Goal: Information Seeking & Learning: Learn about a topic

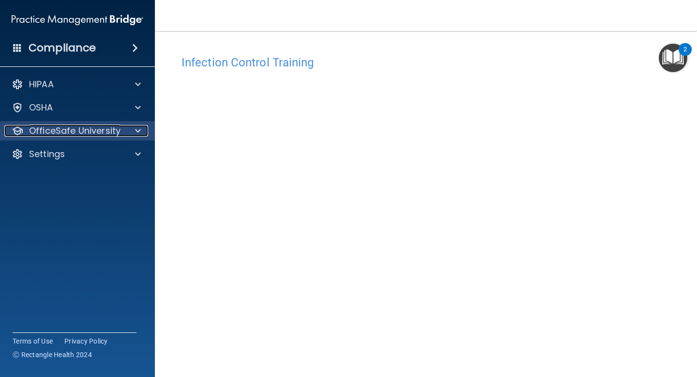
click at [138, 133] on span at bounding box center [138, 131] width 6 height 12
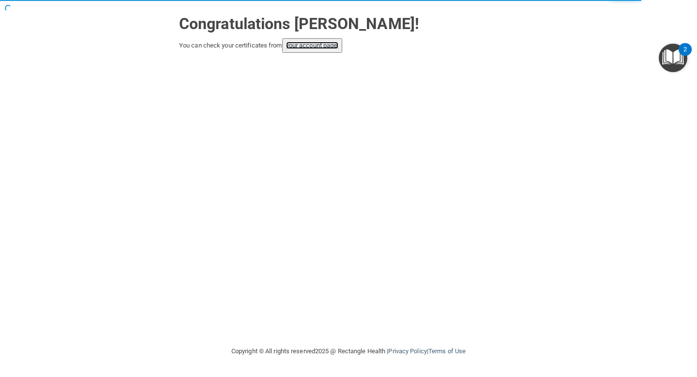
click at [334, 47] on link "your account page!" at bounding box center [312, 45] width 53 height 7
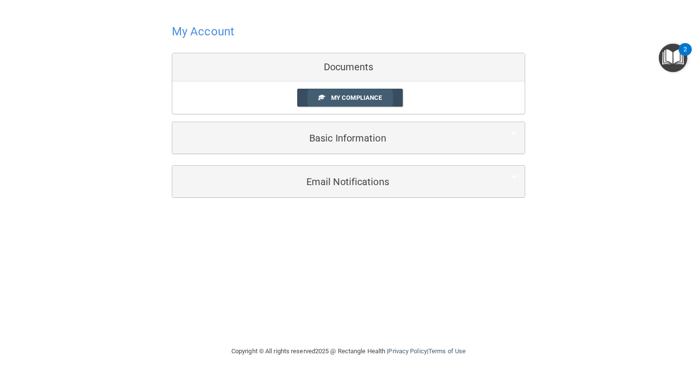
click at [338, 98] on span "My Compliance" at bounding box center [356, 97] width 51 height 7
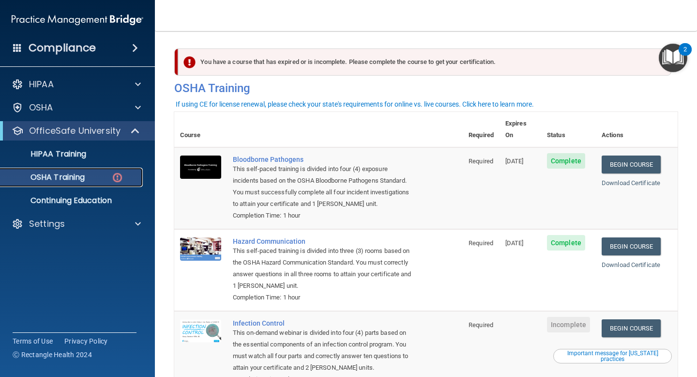
click at [118, 178] on img at bounding box center [117, 177] width 12 height 12
click at [686, 237] on main "You have a course that has expired or is incomplete. Please complete the course…" at bounding box center [426, 204] width 542 height 346
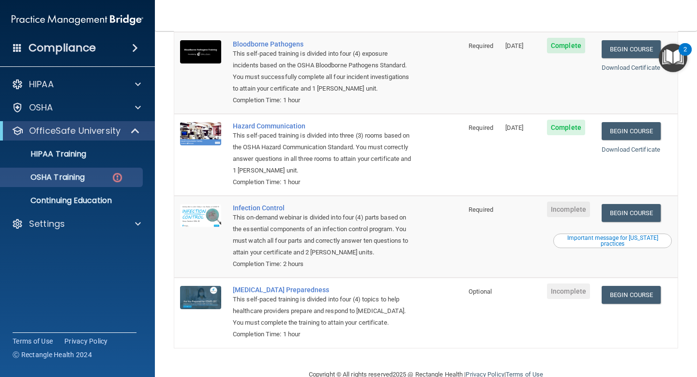
scroll to position [125, 0]
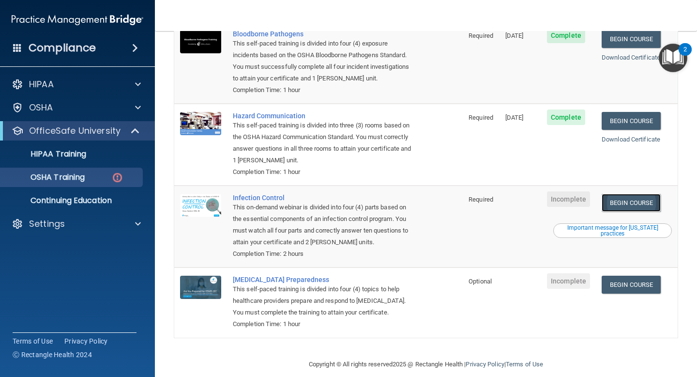
click at [636, 194] on link "Begin Course" at bounding box center [631, 203] width 59 height 18
click at [119, 177] on img at bounding box center [117, 177] width 12 height 12
click at [637, 194] on link "Begin Course" at bounding box center [631, 203] width 59 height 18
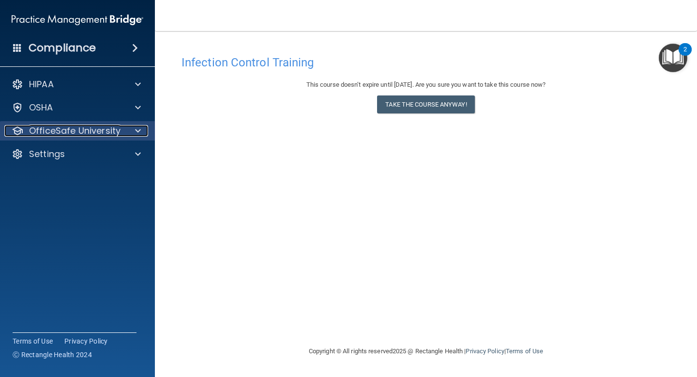
click at [141, 125] on div at bounding box center [136, 131] width 24 height 12
click at [137, 127] on span at bounding box center [138, 131] width 6 height 12
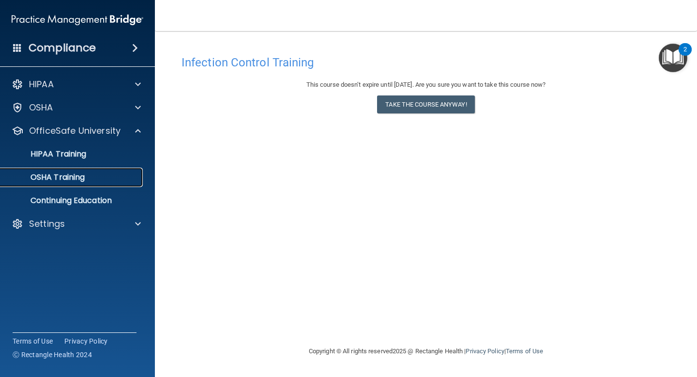
click at [88, 178] on div "OSHA Training" at bounding box center [72, 177] width 132 height 10
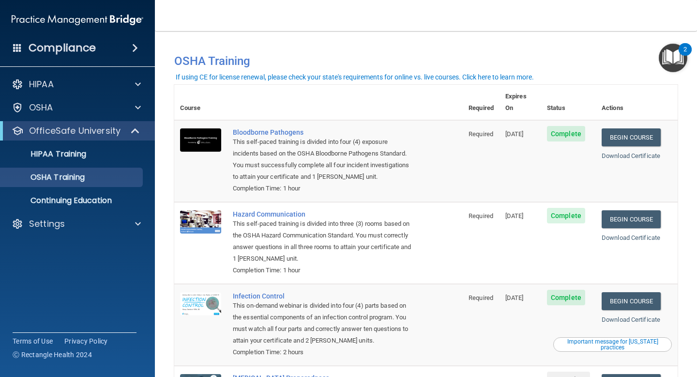
click at [685, 225] on main "You have a course that has expired or is incomplete. Please complete the course…" at bounding box center [426, 204] width 542 height 346
click at [670, 55] on img "Open Resource Center, 2 new notifications" at bounding box center [673, 58] width 29 height 29
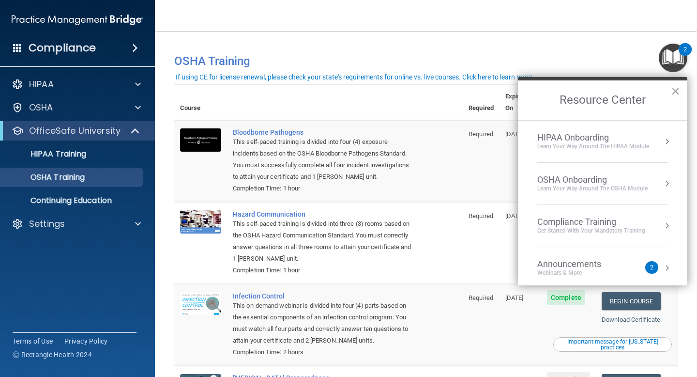
click at [672, 92] on button "×" at bounding box center [675, 90] width 9 height 15
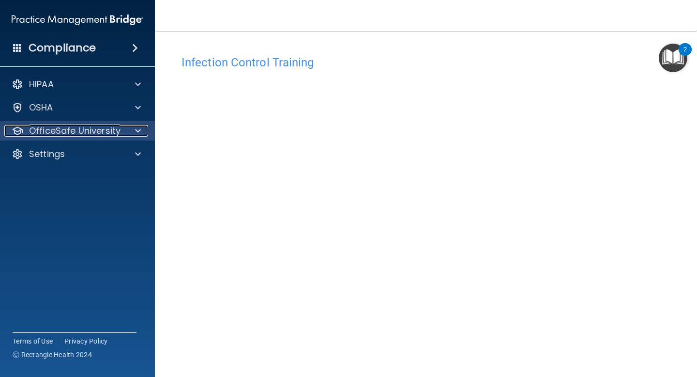
click at [137, 132] on span at bounding box center [138, 131] width 6 height 12
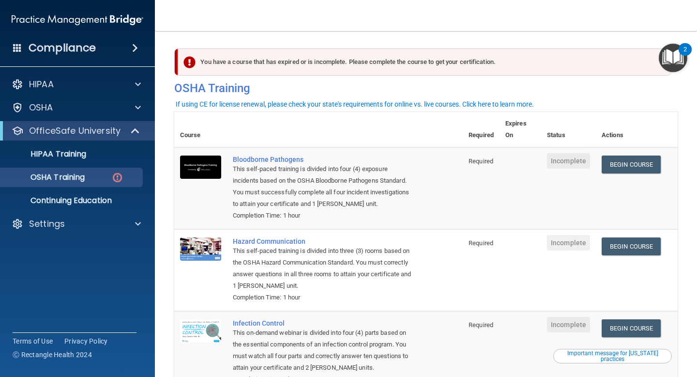
click at [691, 172] on main "You have a course that has expired or is incomplete. Please complete the course…" at bounding box center [426, 204] width 542 height 346
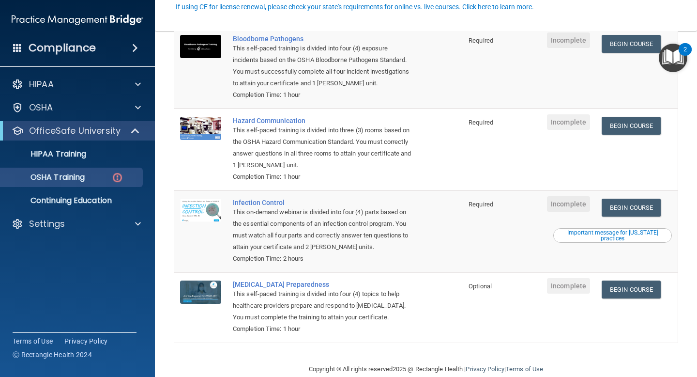
scroll to position [137, 0]
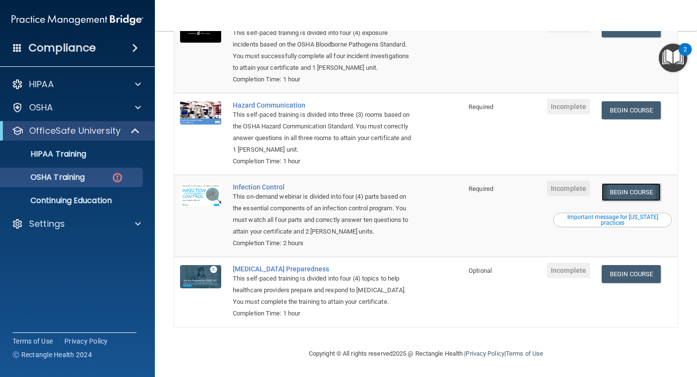
click at [643, 190] on link "Begin Course" at bounding box center [631, 192] width 59 height 18
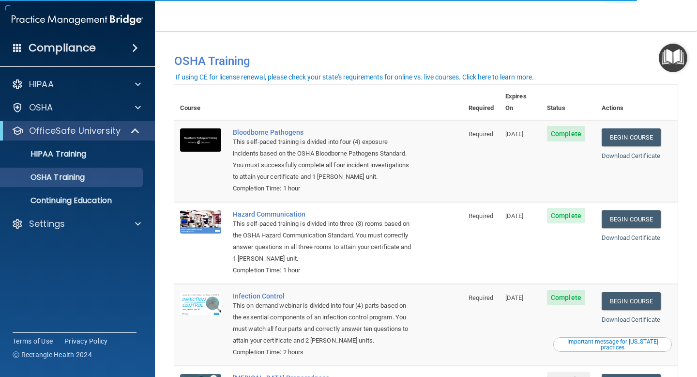
click at [371, 51] on div "You have a course that has expired or is incomplete. Please complete the course…" at bounding box center [426, 60] width 518 height 25
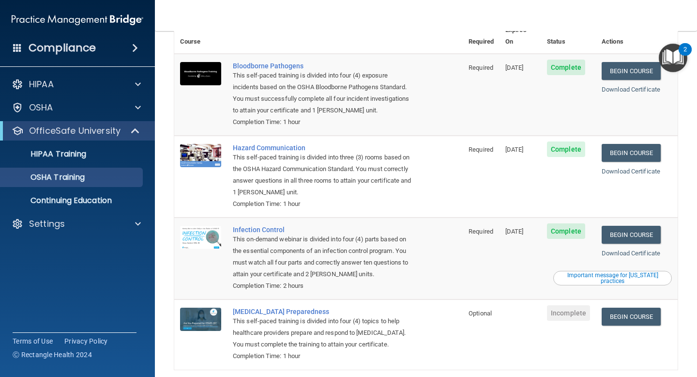
scroll to position [98, 0]
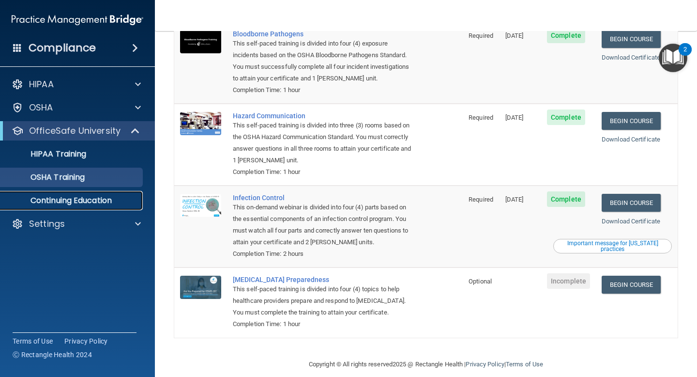
click at [86, 204] on p "Continuing Education" at bounding box center [72, 201] width 132 height 10
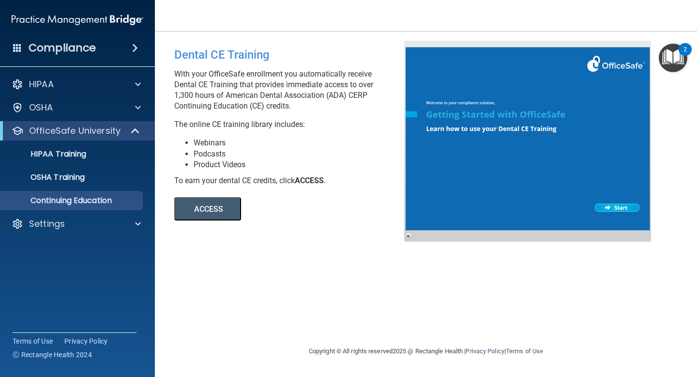
click at [207, 213] on button "ACCESS" at bounding box center [207, 208] width 67 height 23
click at [78, 177] on p "OSHA Training" at bounding box center [45, 177] width 78 height 10
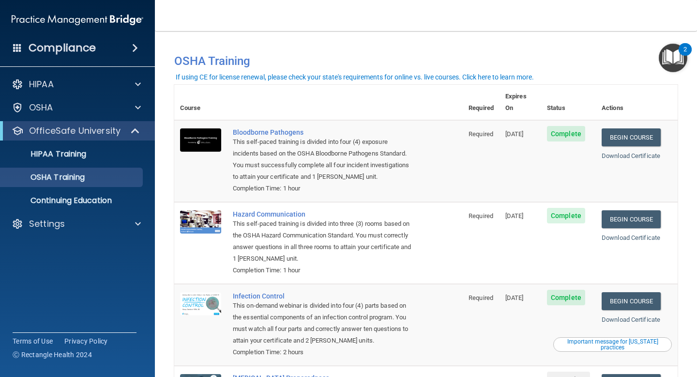
click at [685, 227] on main "You have a course that has expired or is incomplete. Please complete the course…" at bounding box center [426, 204] width 542 height 346
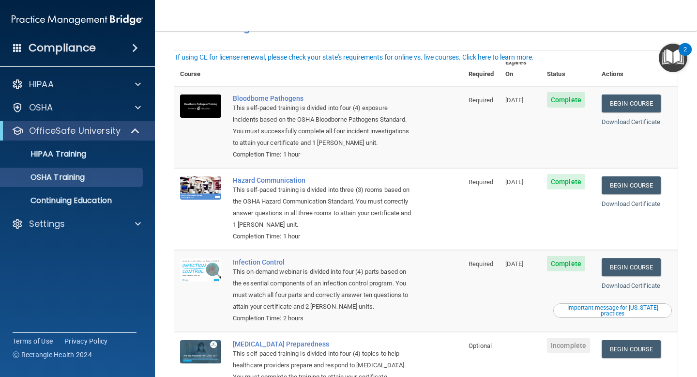
scroll to position [19, 0]
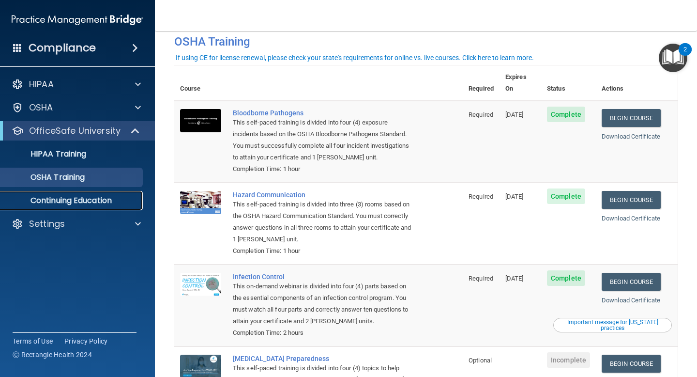
click at [97, 197] on p "Continuing Education" at bounding box center [72, 201] width 132 height 10
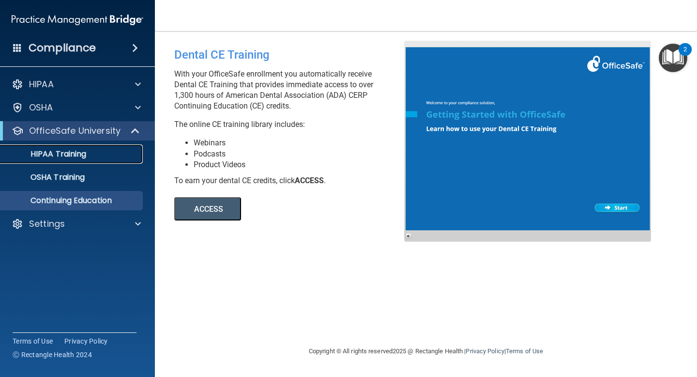
click at [90, 152] on div "HIPAA Training" at bounding box center [72, 154] width 132 height 10
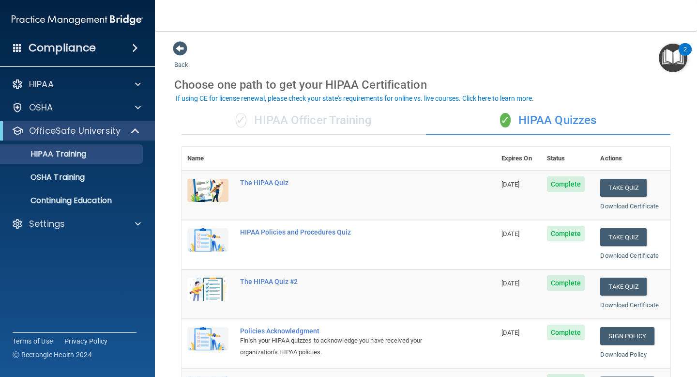
click at [657, 119] on div "✓ HIPAA Quizzes" at bounding box center [548, 120] width 245 height 29
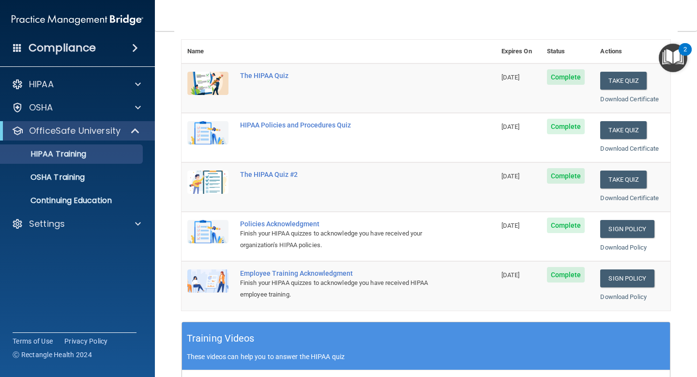
scroll to position [97, 0]
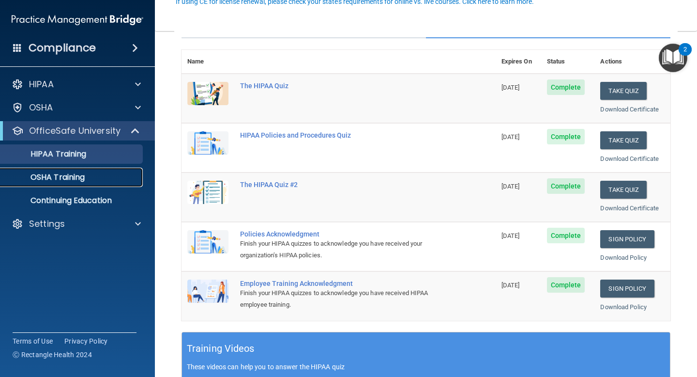
click at [79, 181] on p "OSHA Training" at bounding box center [45, 177] width 78 height 10
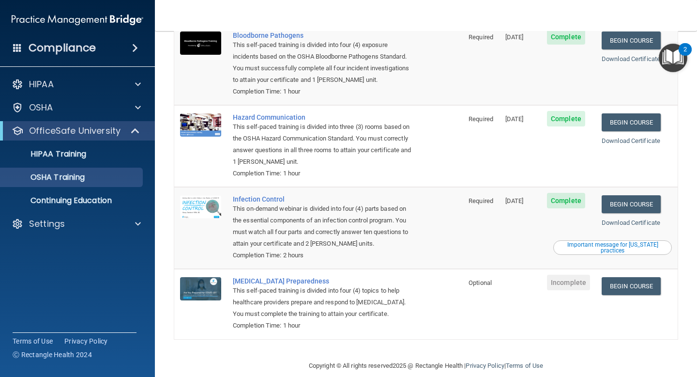
click at [684, 235] on main "You have a course that has expired or is incomplete. Please complete the course…" at bounding box center [426, 204] width 542 height 346
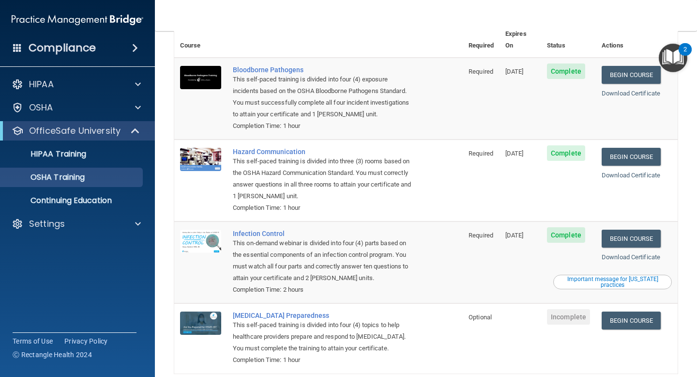
scroll to position [97, 0]
